Goal: Transaction & Acquisition: Purchase product/service

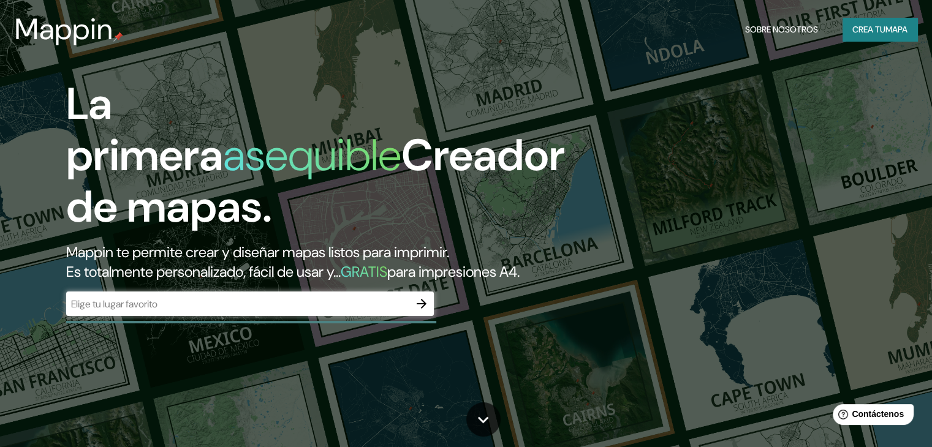
click at [470, 94] on h1 "La primera asequible Creador de mapas." at bounding box center [315, 160] width 499 height 164
click at [419, 309] on icon "button" at bounding box center [422, 304] width 10 height 10
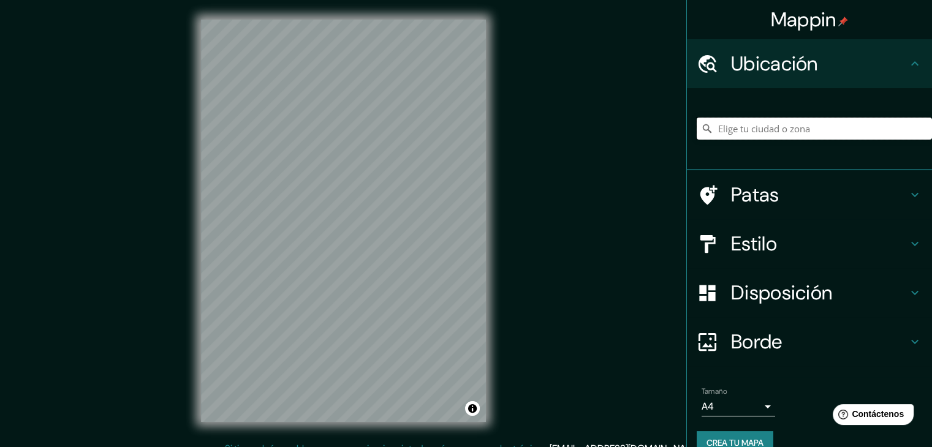
click at [742, 130] on input "Elige tu ciudad o zona" at bounding box center [813, 129] width 235 height 22
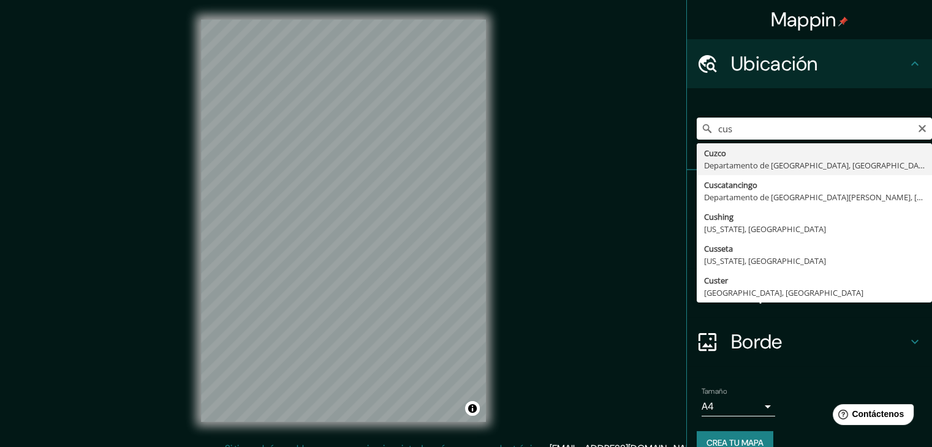
type input "Cusco, [GEOGRAPHIC_DATA], [GEOGRAPHIC_DATA]"
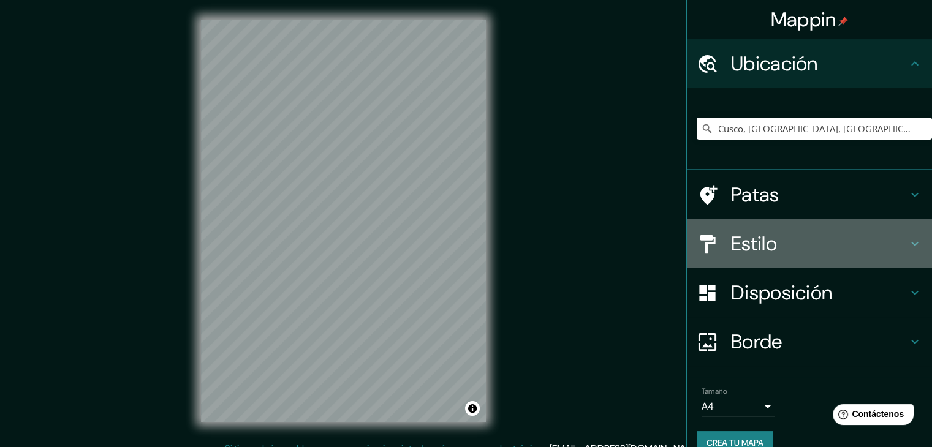
click at [739, 244] on font "Estilo" at bounding box center [754, 244] width 46 height 26
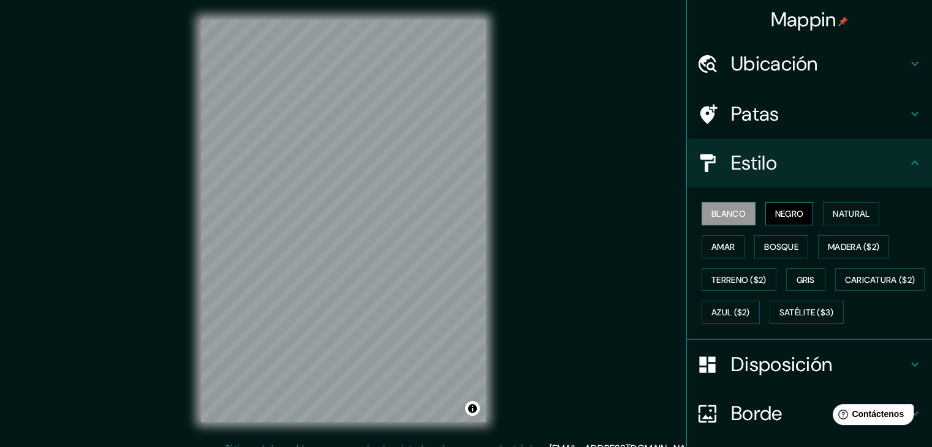
click at [775, 209] on font "Negro" at bounding box center [789, 213] width 29 height 11
click at [726, 214] on font "Blanco" at bounding box center [728, 213] width 34 height 11
click at [775, 214] on font "Negro" at bounding box center [789, 213] width 29 height 11
click at [833, 216] on font "Natural" at bounding box center [850, 213] width 37 height 11
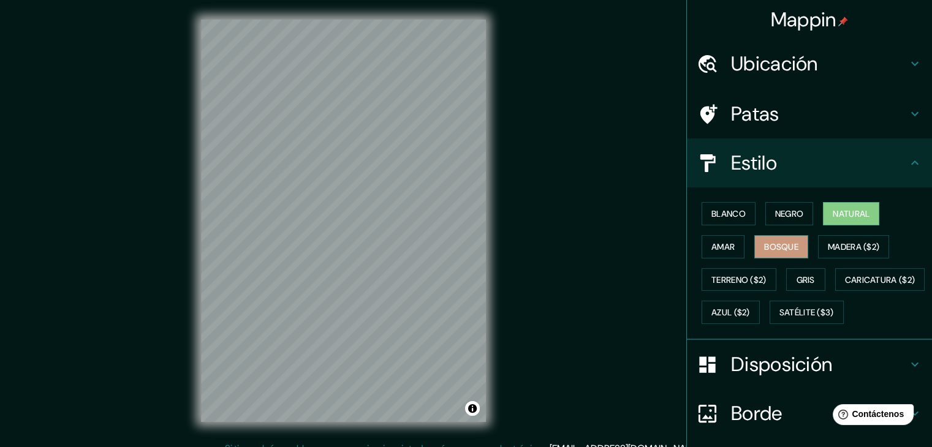
click at [770, 239] on font "Bosque" at bounding box center [781, 247] width 34 height 16
click at [748, 203] on div "Blanco Negro Natural Amar Bosque Madera ($2) Terreno ($2) Gris Caricatura ($2) …" at bounding box center [813, 263] width 235 height 132
click at [775, 206] on font "Negro" at bounding box center [789, 214] width 29 height 16
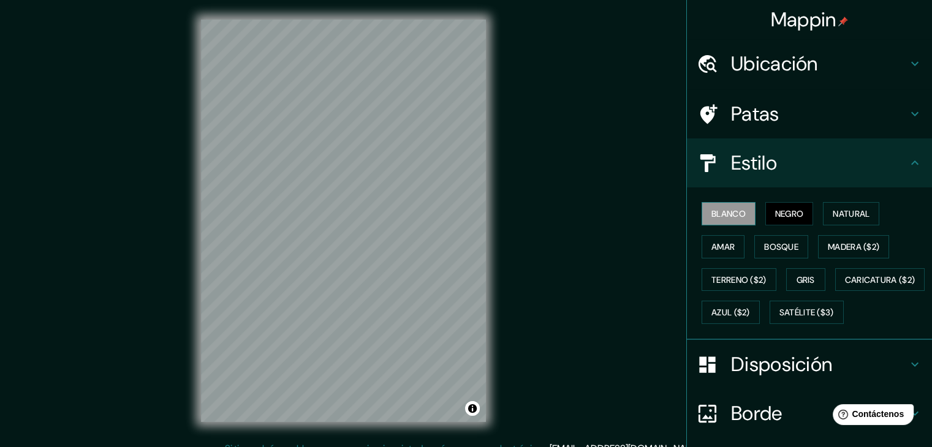
click at [711, 206] on font "Blanco" at bounding box center [728, 214] width 34 height 16
click at [801, 279] on font "Gris" at bounding box center [805, 279] width 18 height 11
click at [799, 277] on font "Gris" at bounding box center [805, 279] width 18 height 11
click at [775, 208] on font "Negro" at bounding box center [789, 213] width 29 height 11
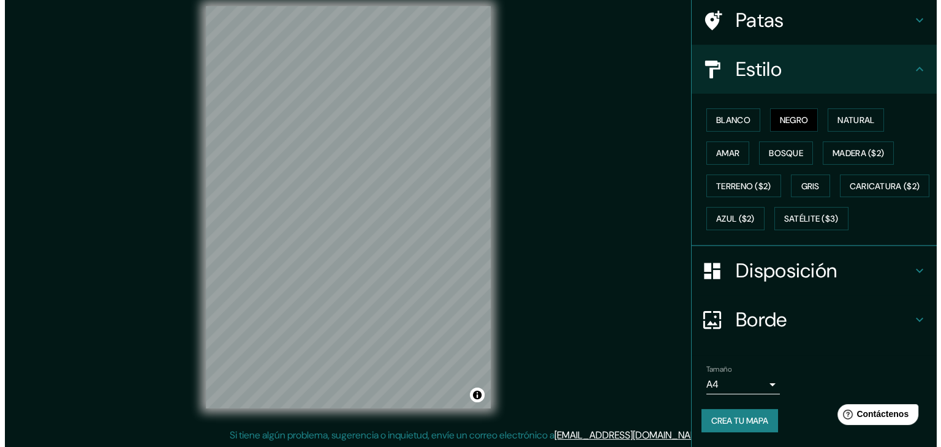
scroll to position [14, 0]
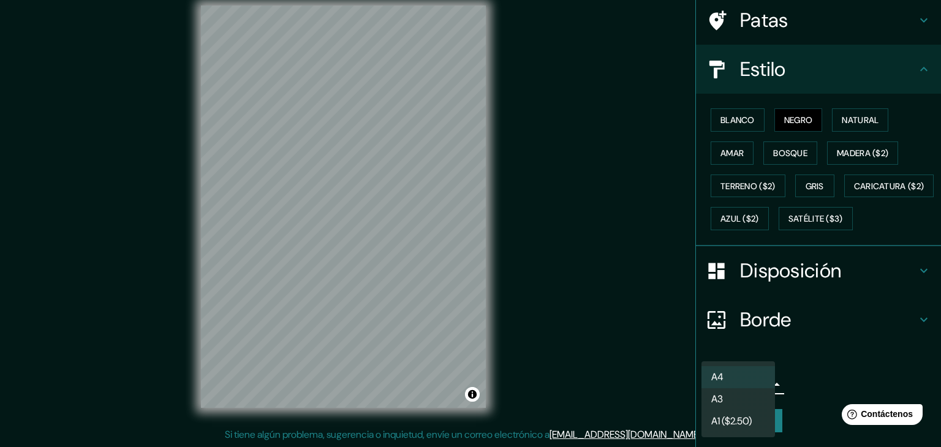
click at [758, 378] on body "Mappin Ubicación Cusco, [GEOGRAPHIC_DATA], [GEOGRAPHIC_DATA] Patas Estilo Blanc…" at bounding box center [470, 209] width 941 height 447
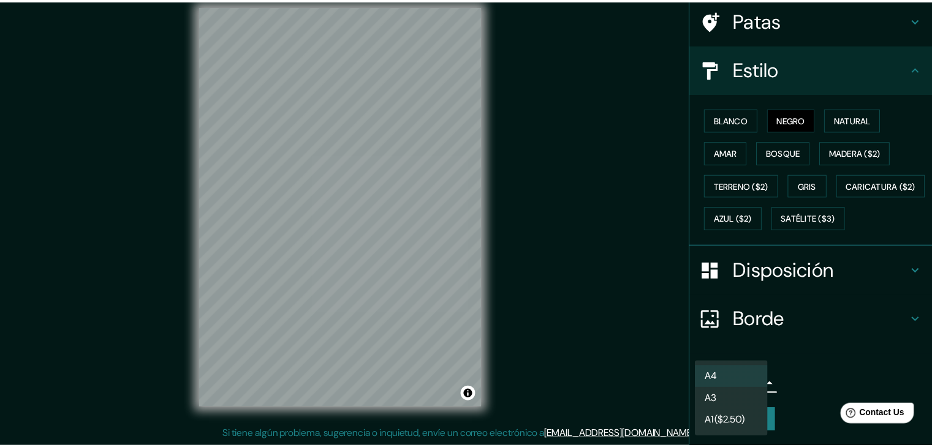
scroll to position [88, 0]
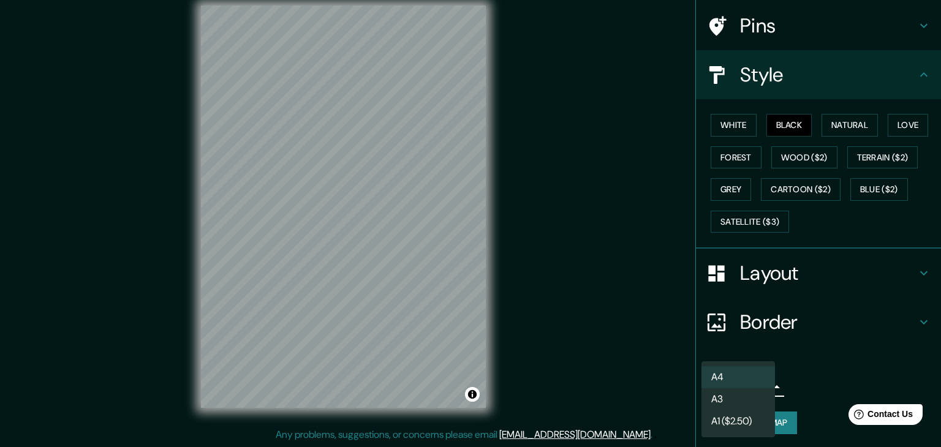
click at [749, 404] on li "A3" at bounding box center [738, 399] width 74 height 22
type input "a4"
